Goal: Transaction & Acquisition: Purchase product/service

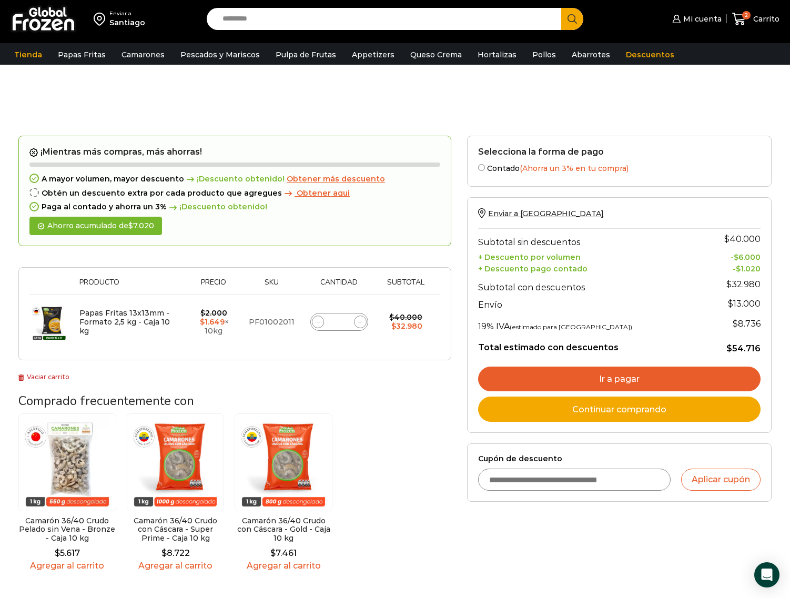
click at [677, 377] on link "Ir a pagar" at bounding box center [619, 379] width 282 height 25
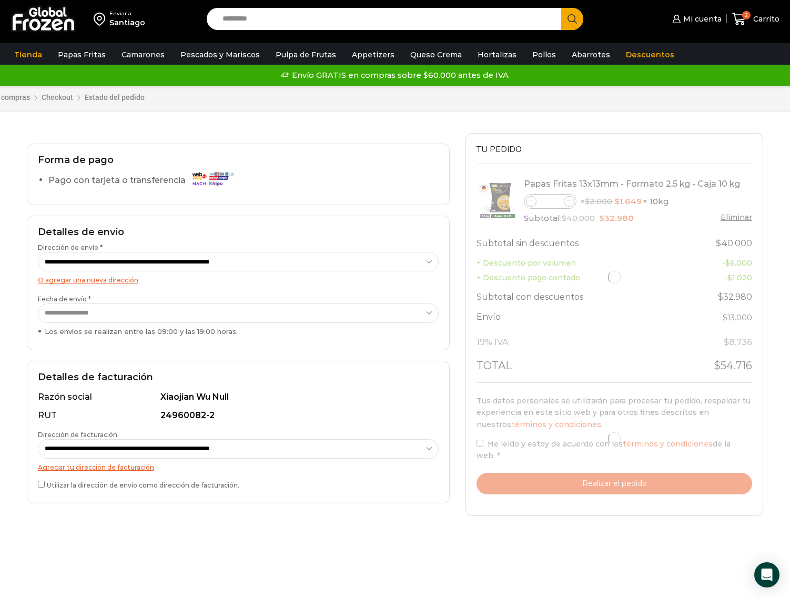
click at [416, 381] on h2 "Detalles de facturación" at bounding box center [238, 378] width 401 height 12
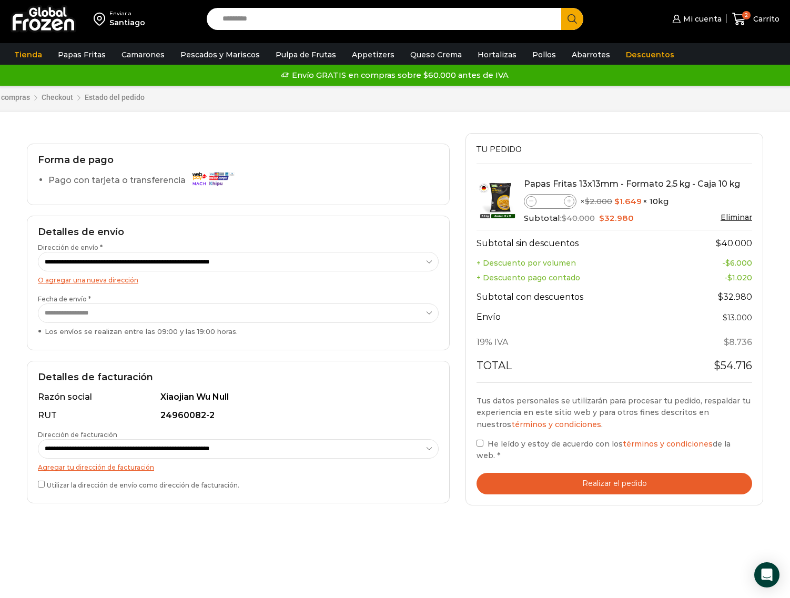
click at [429, 317] on select "**********" at bounding box center [238, 312] width 401 height 19
click at [423, 340] on div "**********" at bounding box center [238, 283] width 423 height 135
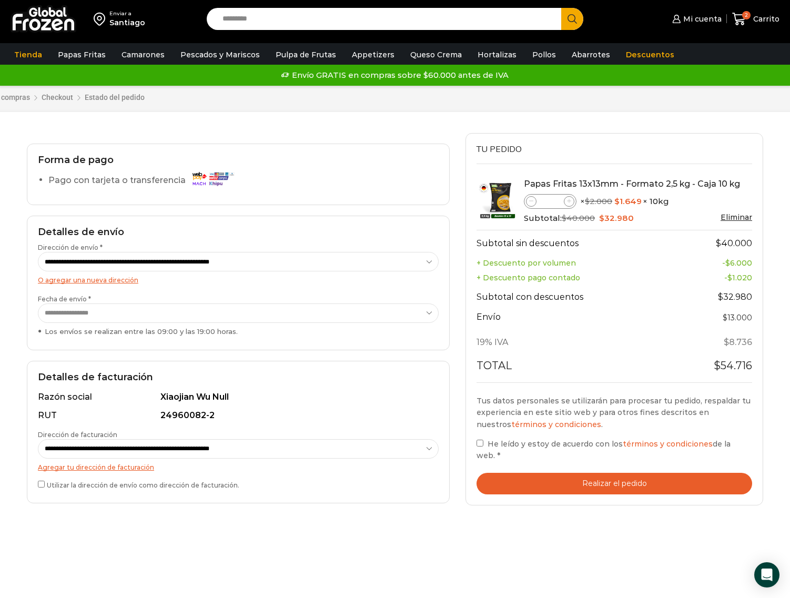
click at [480, 448] on label "He leído y estoy de acuerdo con los términos y condiciones de la web. *" at bounding box center [615, 450] width 276 height 24
drag, startPoint x: 448, startPoint y: 480, endPoint x: 465, endPoint y: 482, distance: 17.6
click at [448, 481] on div "**********" at bounding box center [238, 432] width 423 height 143
click at [525, 477] on button "Realizar el pedido" at bounding box center [615, 484] width 276 height 22
click at [250, 126] on div "Carrito de compras Checkout Estado del pedido ¿Tenés un cupón de descuento? Hac…" at bounding box center [394, 99] width 501 height 69
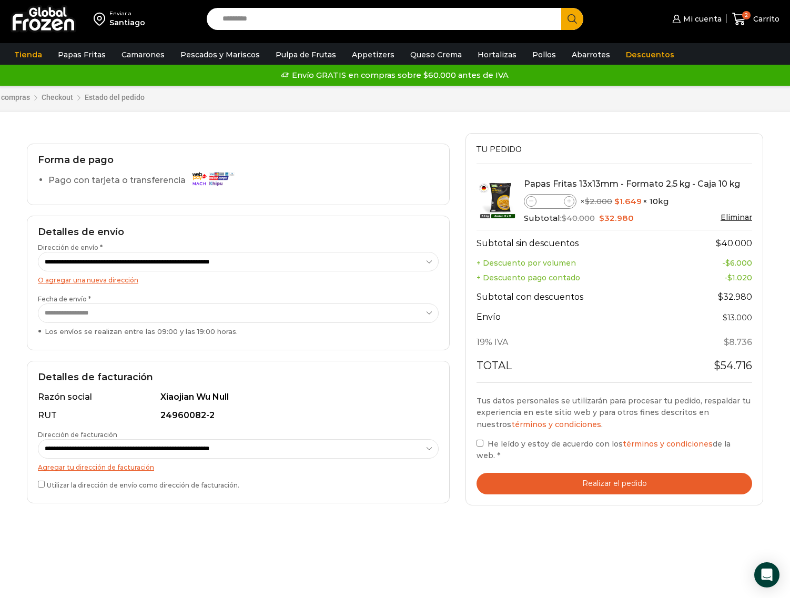
click at [569, 202] on icon at bounding box center [569, 201] width 5 height 5
type input "*"
click at [396, 396] on div "Xiaojian Wu Null" at bounding box center [296, 397] width 272 height 12
click at [758, 20] on span "Carrito" at bounding box center [765, 19] width 29 height 11
click at [413, 413] on div "24960082-2" at bounding box center [296, 416] width 272 height 12
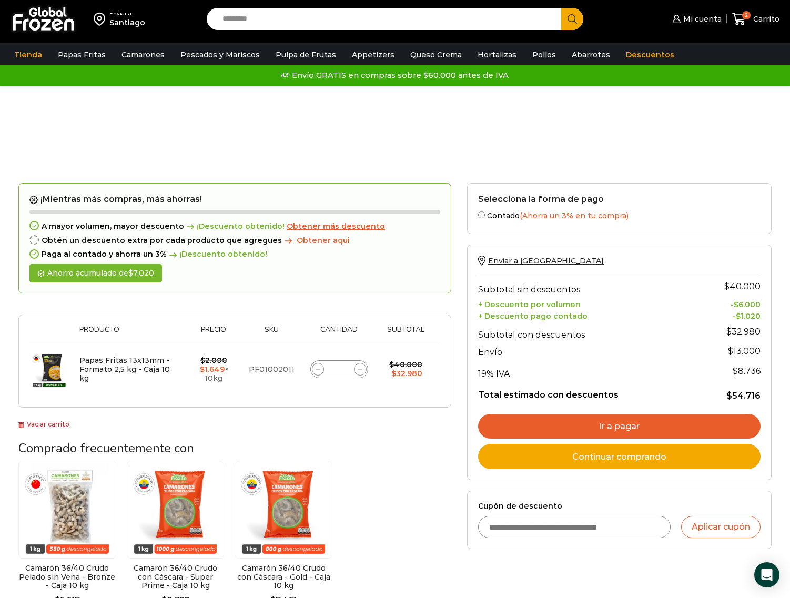
click at [356, 369] on span at bounding box center [360, 369] width 13 height 13
type input "*"
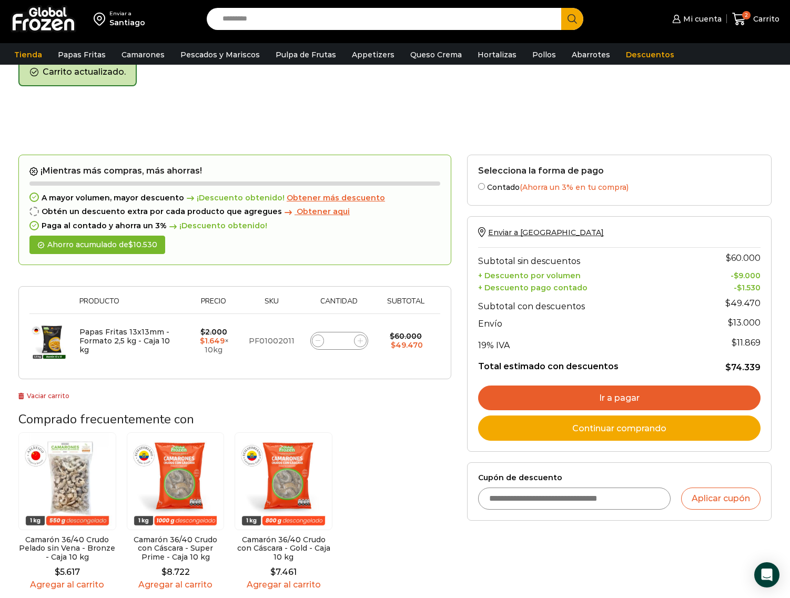
scroll to position [54, 0]
click at [651, 401] on link "Ir a pagar" at bounding box center [619, 397] width 282 height 25
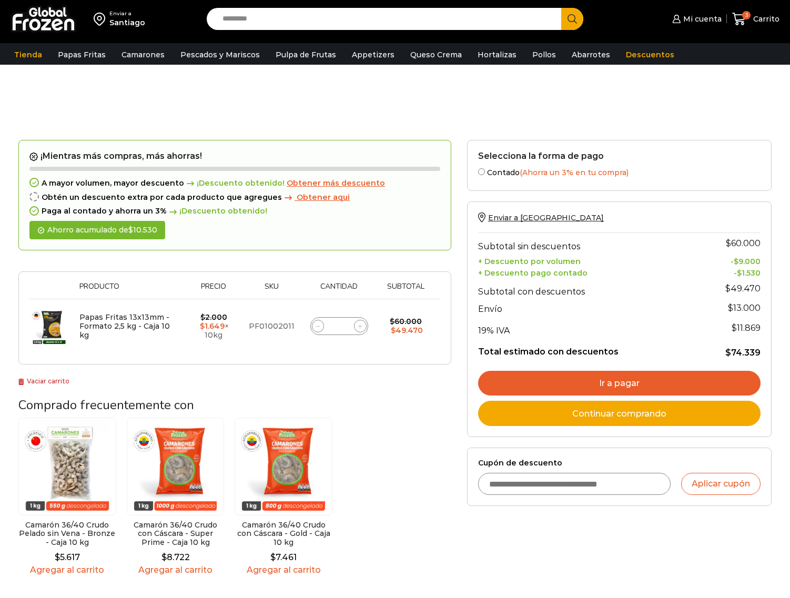
scroll to position [54, 0]
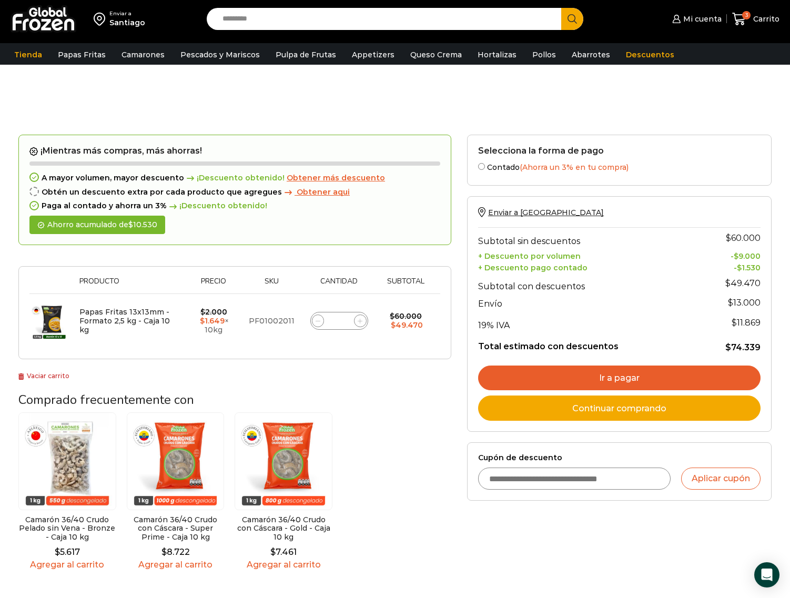
click at [361, 317] on span at bounding box center [360, 321] width 13 height 13
type input "*"
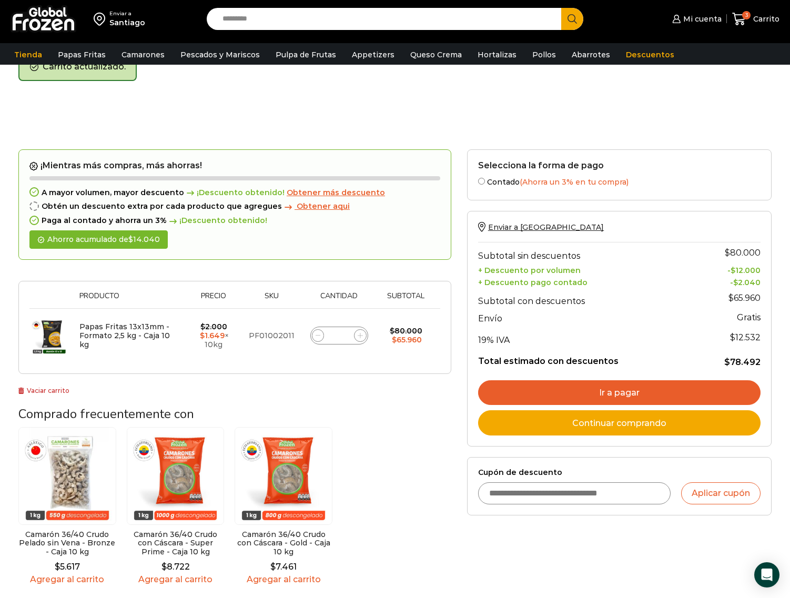
scroll to position [59, 0]
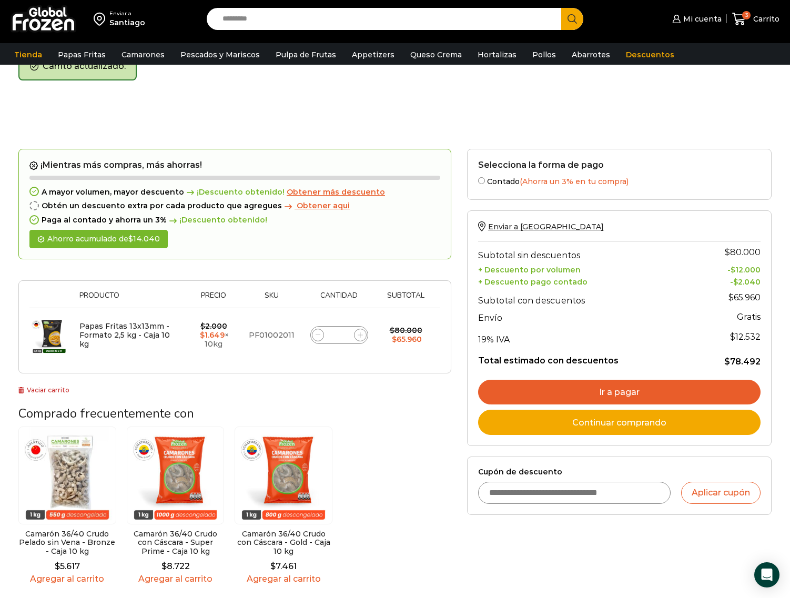
click at [624, 384] on link "Ir a pagar" at bounding box center [619, 392] width 282 height 25
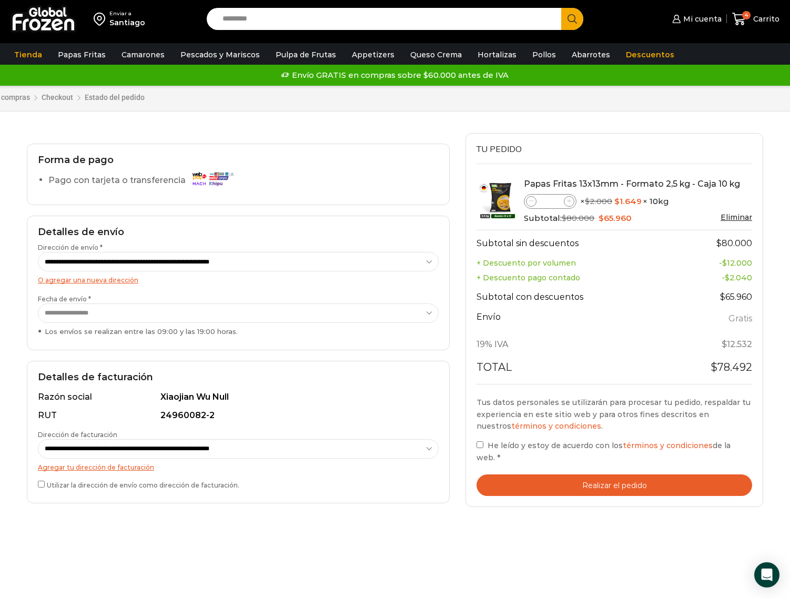
click at [476, 448] on div "Tu pedido Product Papas Fritas 13x13mm - Formato 2,5 kg - Caja 10 kg Papas Frit…" at bounding box center [614, 320] width 298 height 374
click at [572, 482] on button "Realizar el pedido" at bounding box center [615, 485] width 276 height 22
